Goal: Information Seeking & Learning: Check status

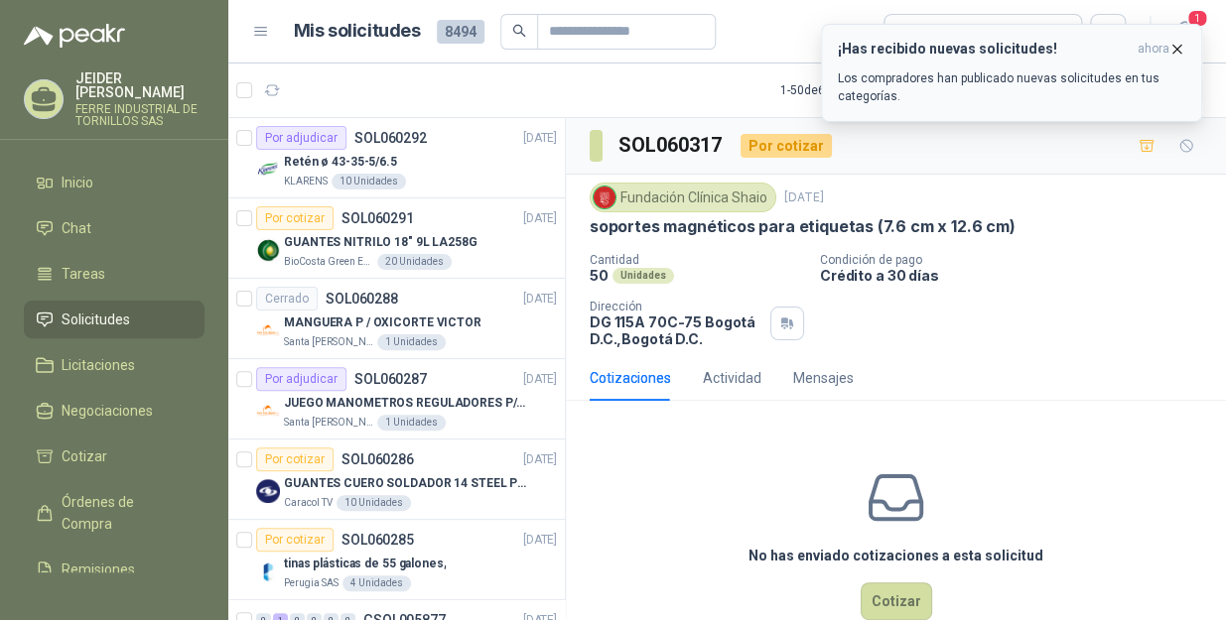
click at [1177, 49] on icon "button" at bounding box center [1176, 49] width 17 height 17
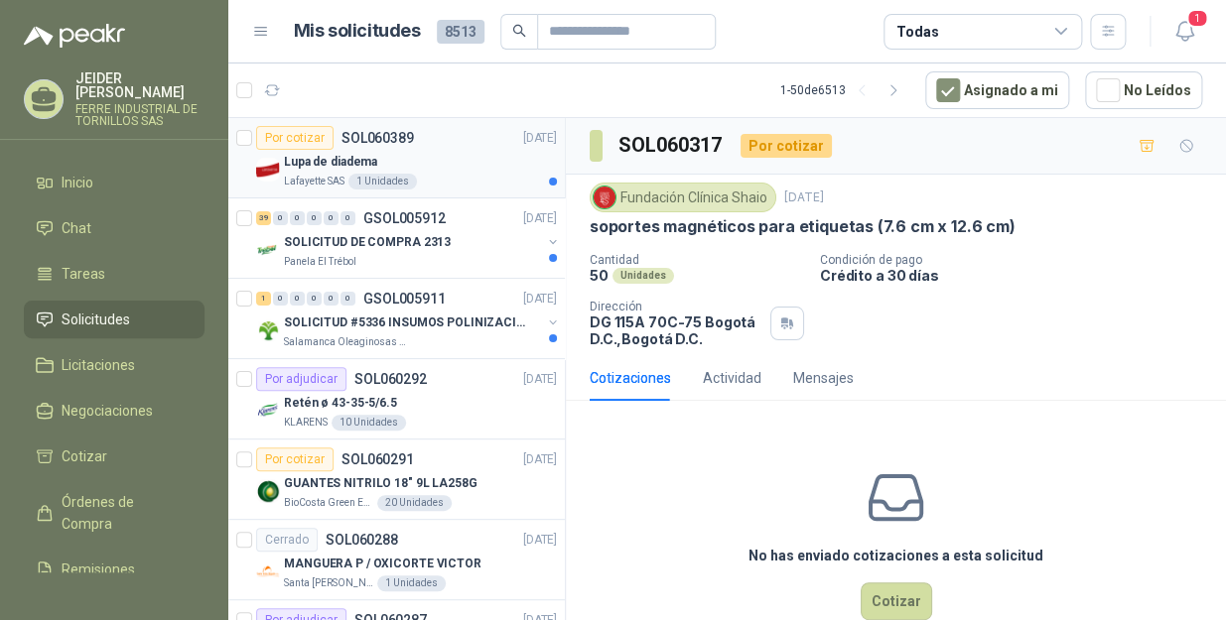
click at [321, 170] on p "Lupa de diadema" at bounding box center [330, 162] width 93 height 19
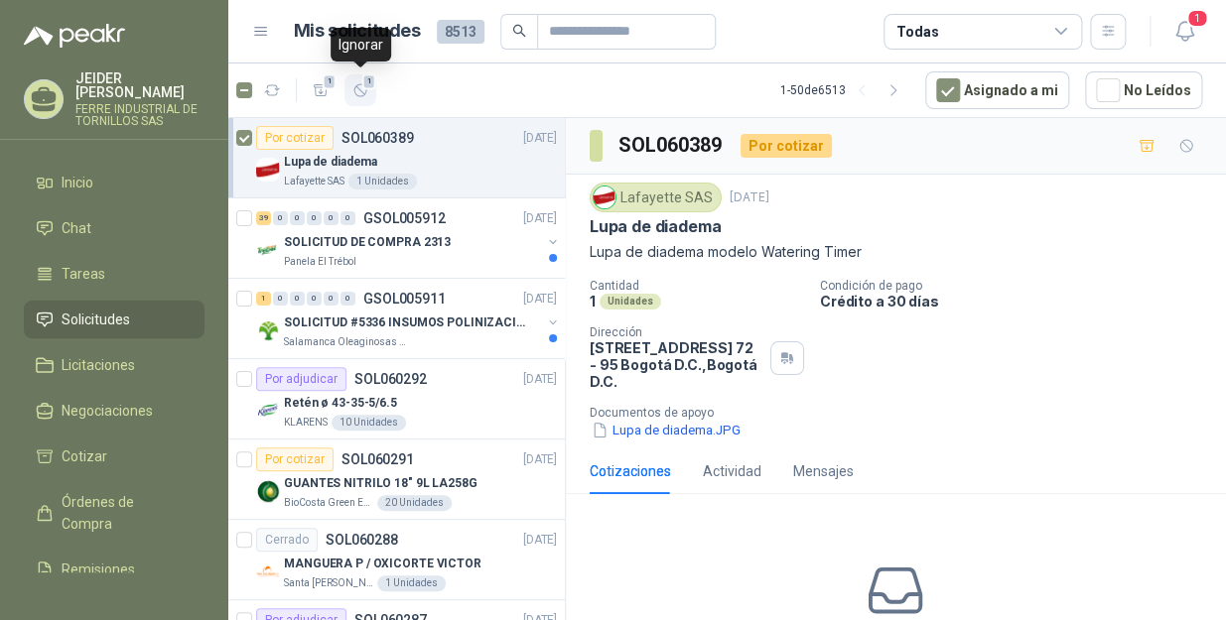
click at [368, 89] on button "1" at bounding box center [360, 90] width 32 height 32
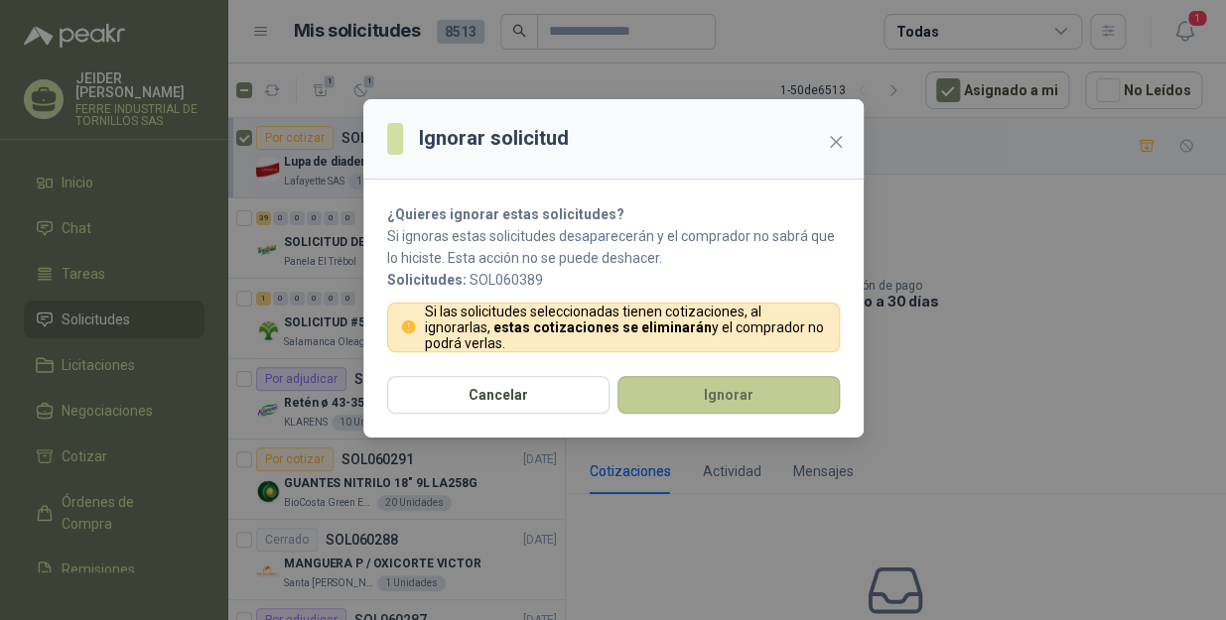
click at [735, 405] on button "Ignorar" at bounding box center [728, 395] width 222 height 38
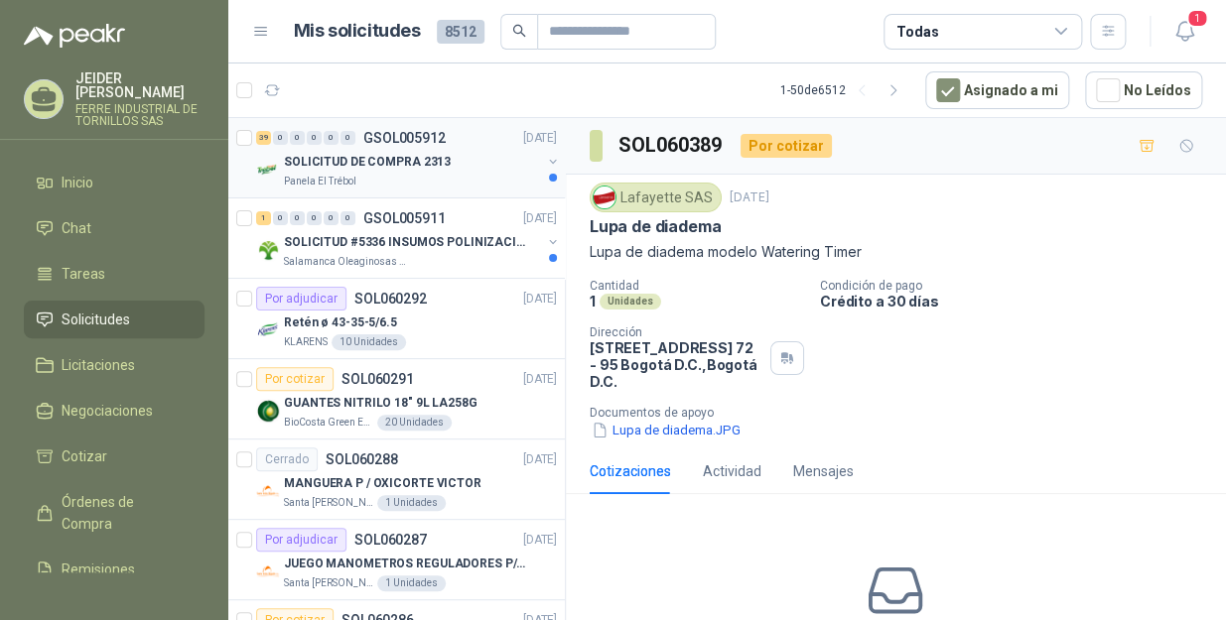
click at [439, 185] on div "Panela El Trébol" at bounding box center [412, 182] width 257 height 16
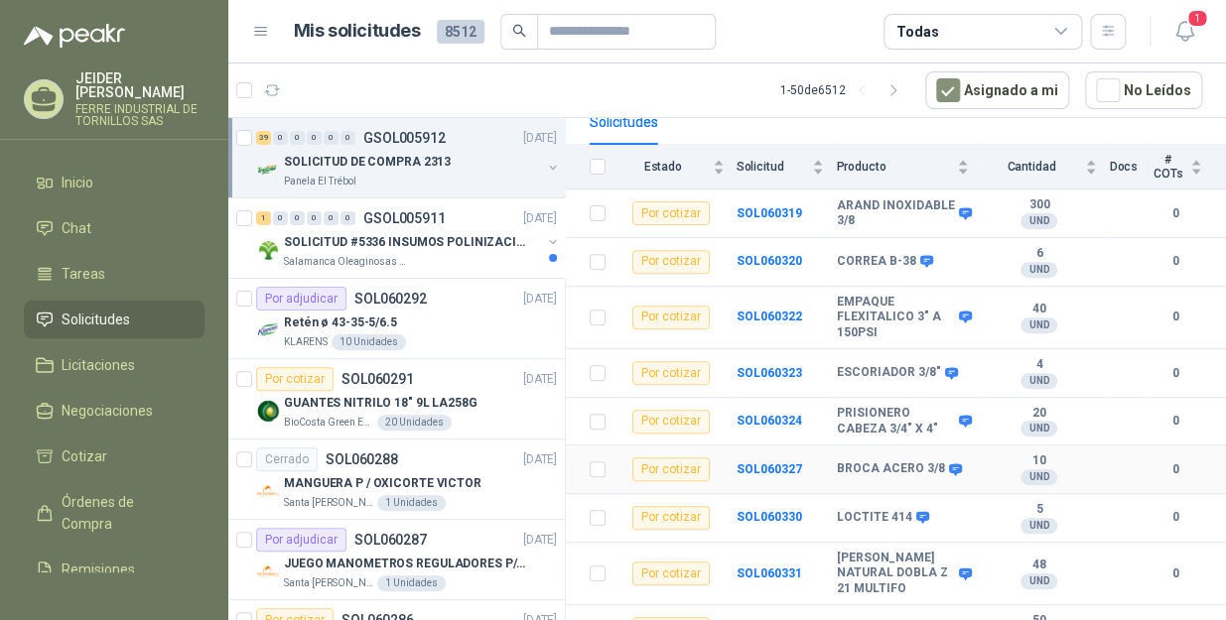
scroll to position [89, 0]
